Goal: Transaction & Acquisition: Purchase product/service

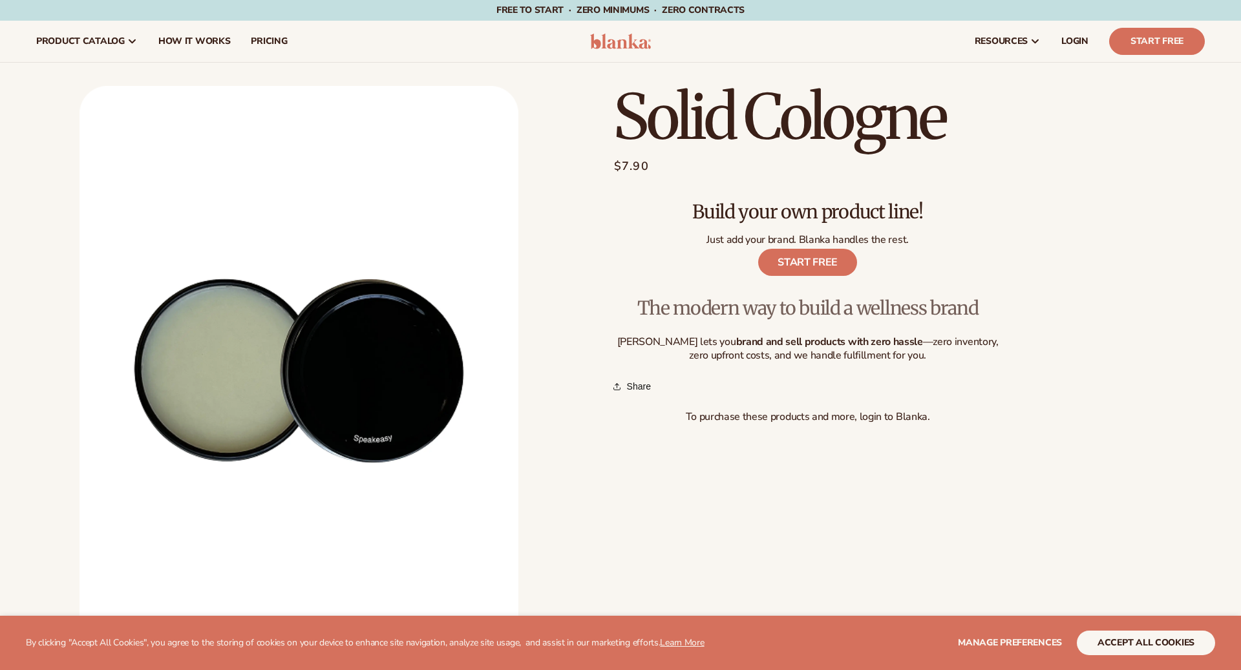
click at [767, 136] on h1 "Solid Cologne" at bounding box center [808, 117] width 388 height 62
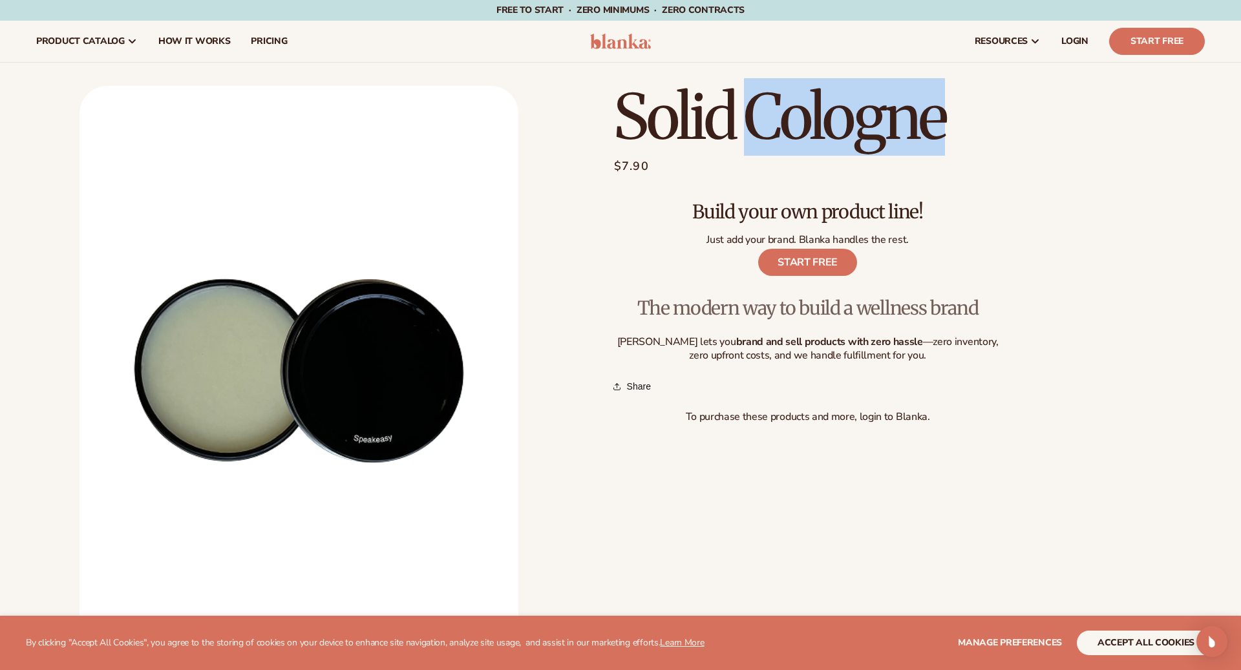
click at [767, 136] on h1 "Solid Cologne" at bounding box center [808, 117] width 388 height 62
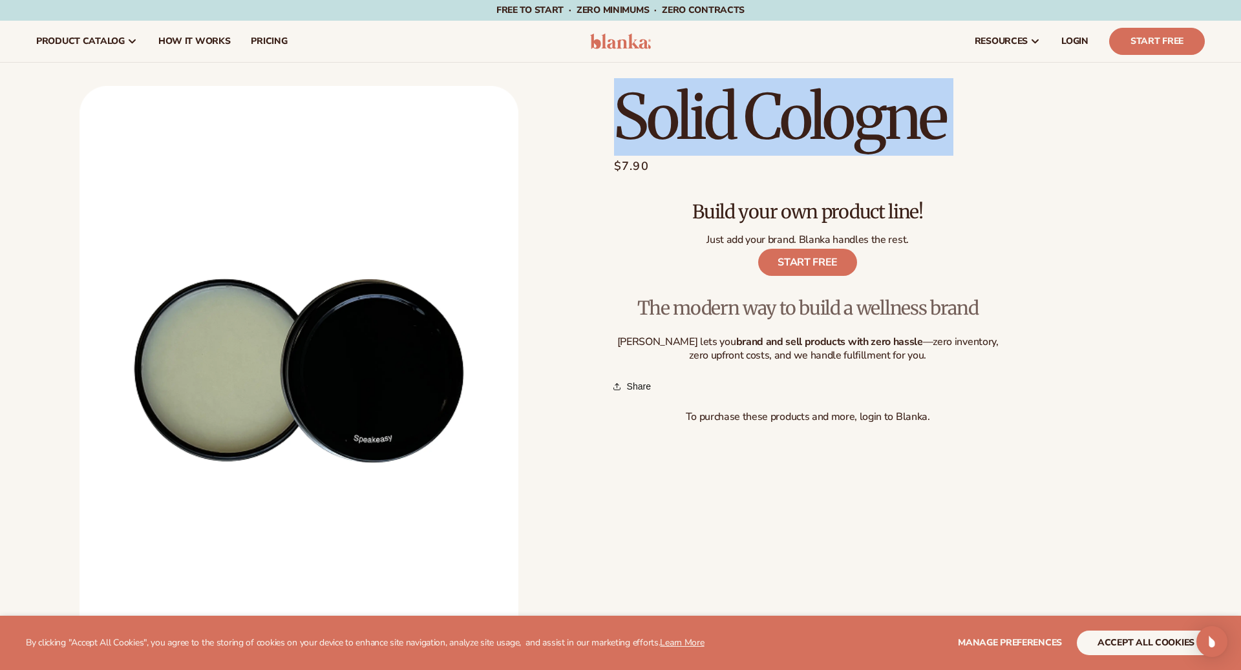
click at [767, 136] on h1 "Solid Cologne" at bounding box center [808, 117] width 388 height 62
copy section "Solid Cologne Solid Cologne"
click at [808, 264] on link "START FREE" at bounding box center [807, 262] width 99 height 27
